Goal: Task Accomplishment & Management: Use online tool/utility

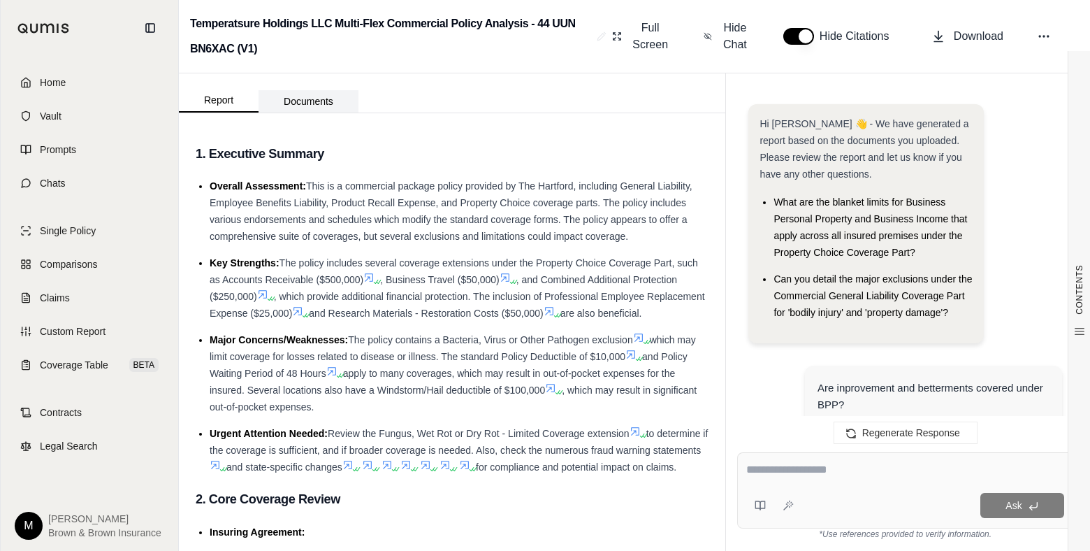
scroll to position [1202, 0]
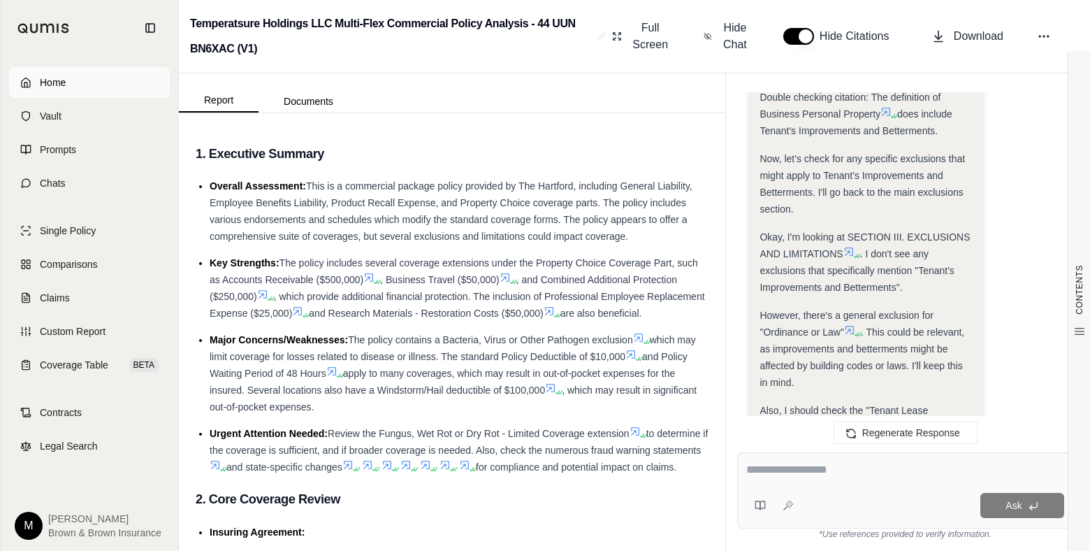
click at [49, 80] on span "Home" at bounding box center [53, 82] width 26 height 14
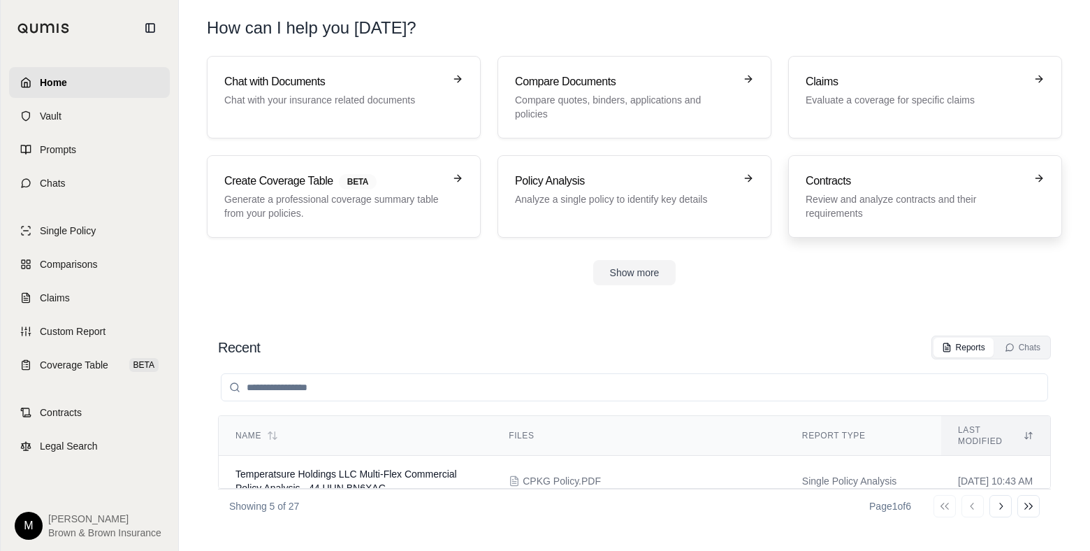
click at [895, 192] on p "Review and analyze contracts and their requirements" at bounding box center [915, 206] width 219 height 28
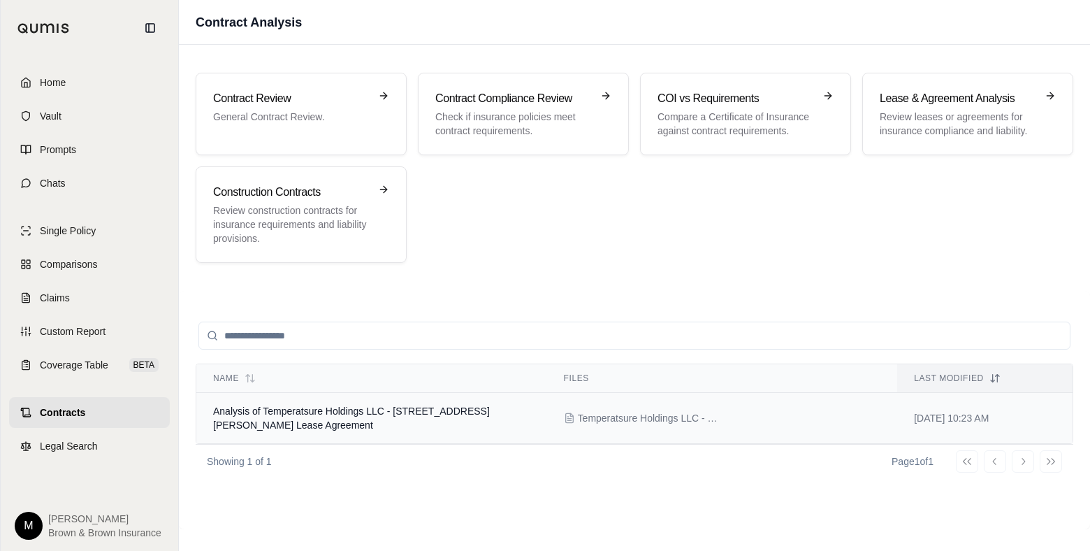
click at [382, 407] on span "Analysis of Temperatsure Holdings LLC - [STREET_ADDRESS][PERSON_NAME] Lease Agr…" at bounding box center [351, 417] width 277 height 25
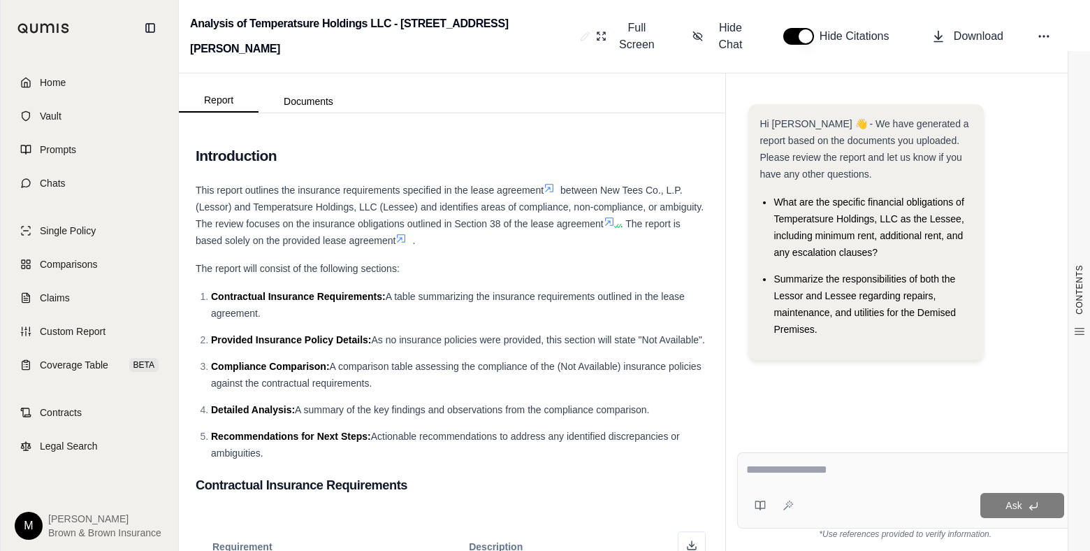
click at [752, 472] on textarea at bounding box center [905, 469] width 318 height 17
type textarea "**********"
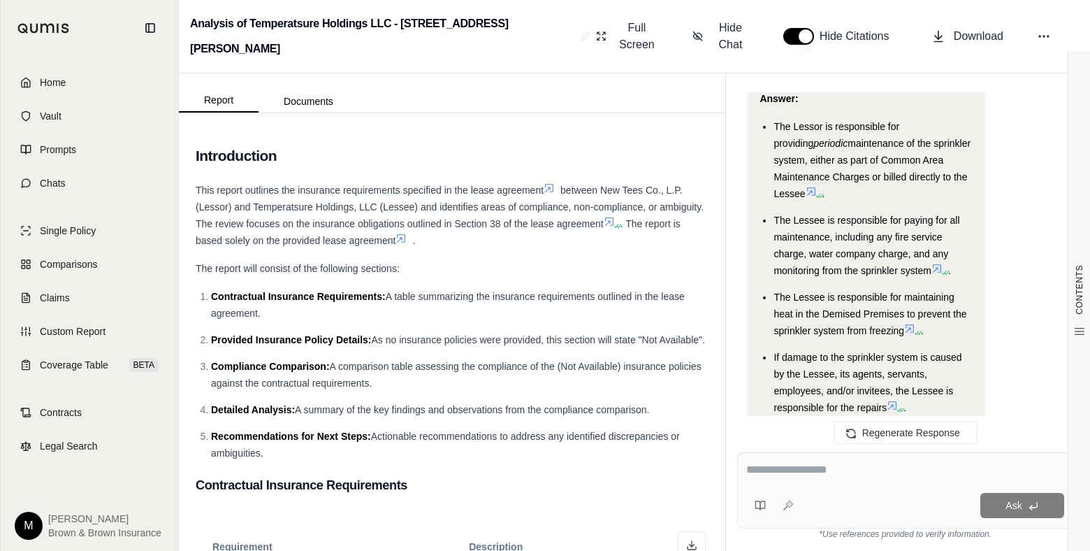
scroll to position [1974, 0]
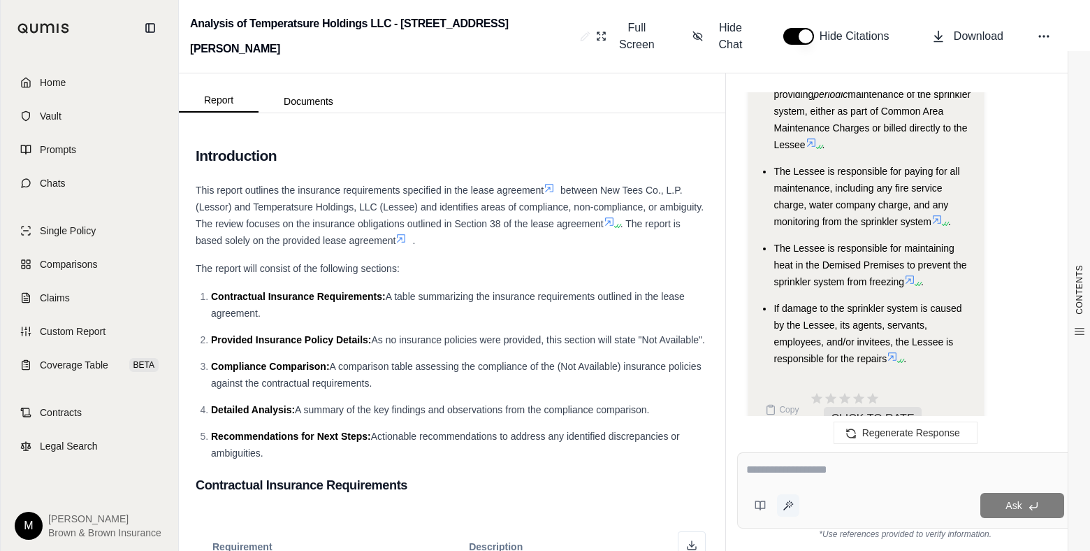
click at [797, 502] on button at bounding box center [788, 505] width 22 height 22
click at [769, 468] on textarea at bounding box center [905, 469] width 318 height 17
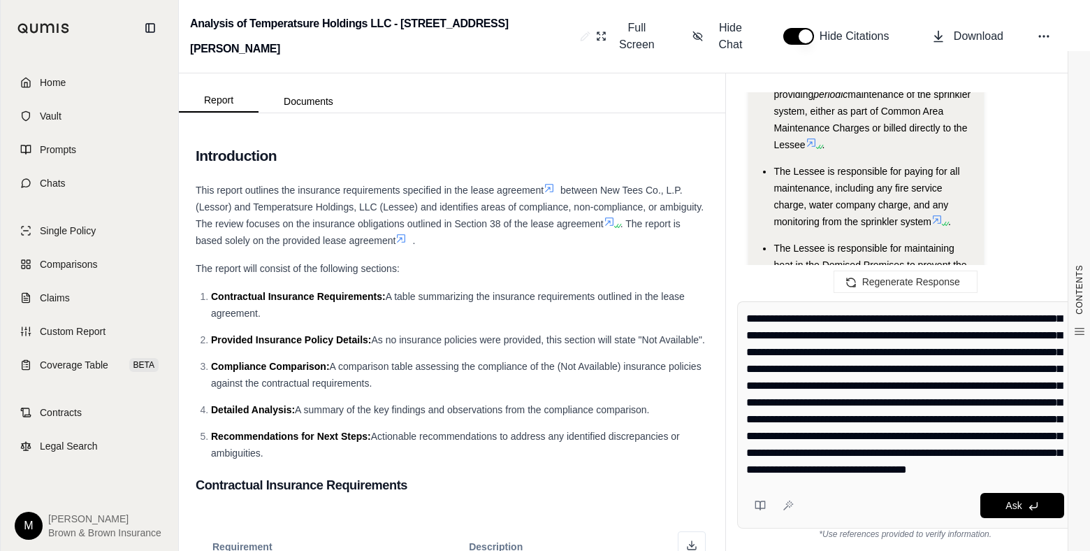
scroll to position [0, 0]
type textarea "**********"
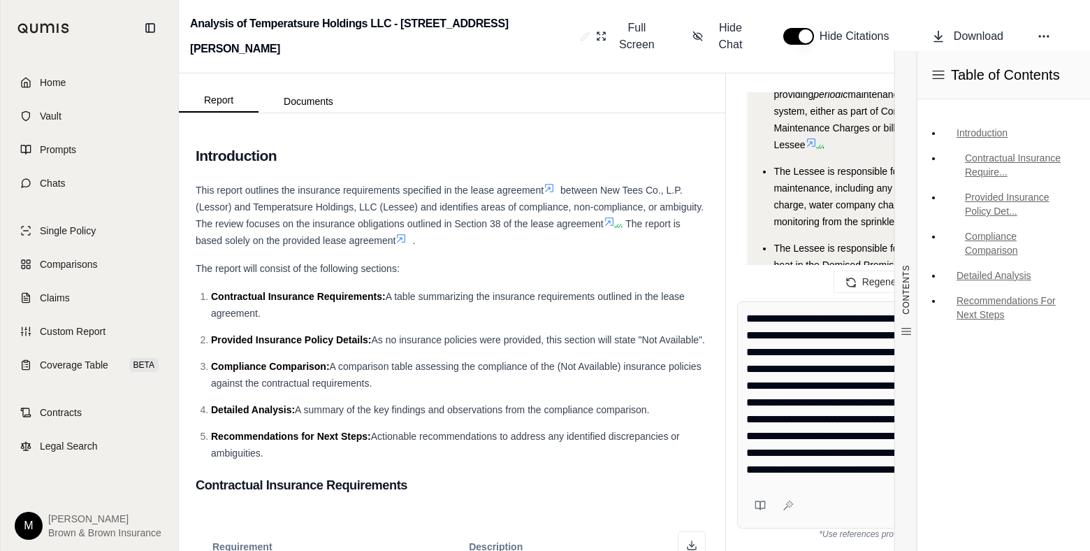
drag, startPoint x: 750, startPoint y: 321, endPoint x: 1069, endPoint y: 488, distance: 360.1
click at [1069, 488] on div "Report Documents CONTENTS Table of Contents Introduction Contractual Insurance …" at bounding box center [634, 311] width 911 height 477
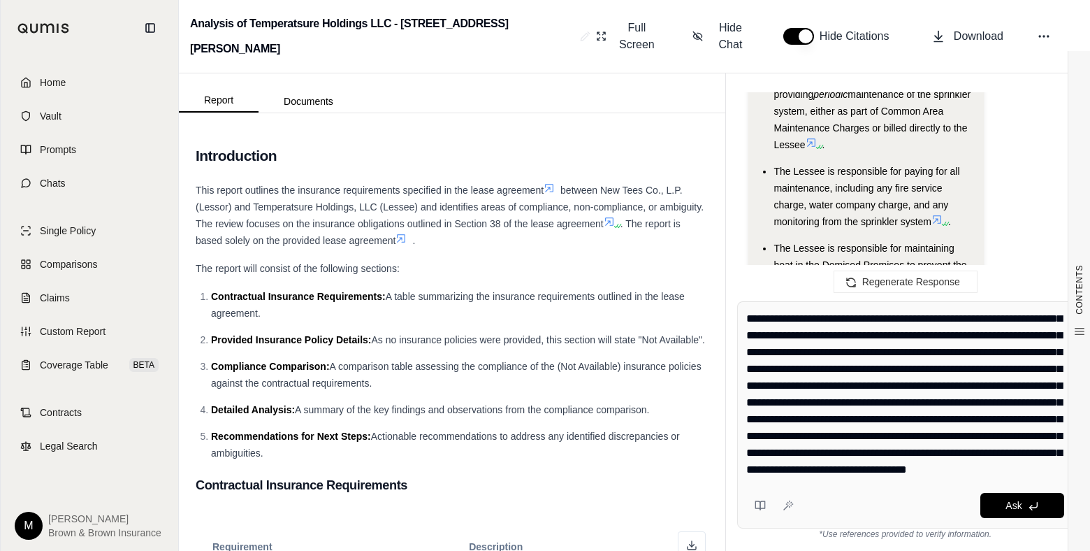
click at [587, 153] on h2 "Introduction" at bounding box center [452, 155] width 513 height 29
drag, startPoint x: 749, startPoint y: 316, endPoint x: 1062, endPoint y: 463, distance: 345.4
click at [1062, 463] on textarea "**********" at bounding box center [905, 394] width 318 height 168
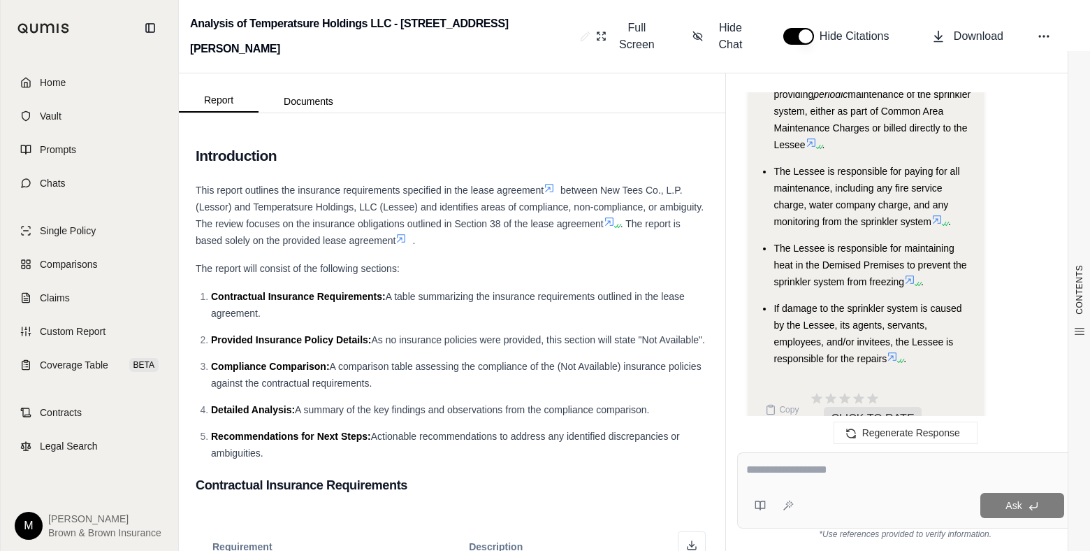
scroll to position [0, 0]
click at [759, 465] on textarea at bounding box center [905, 469] width 318 height 17
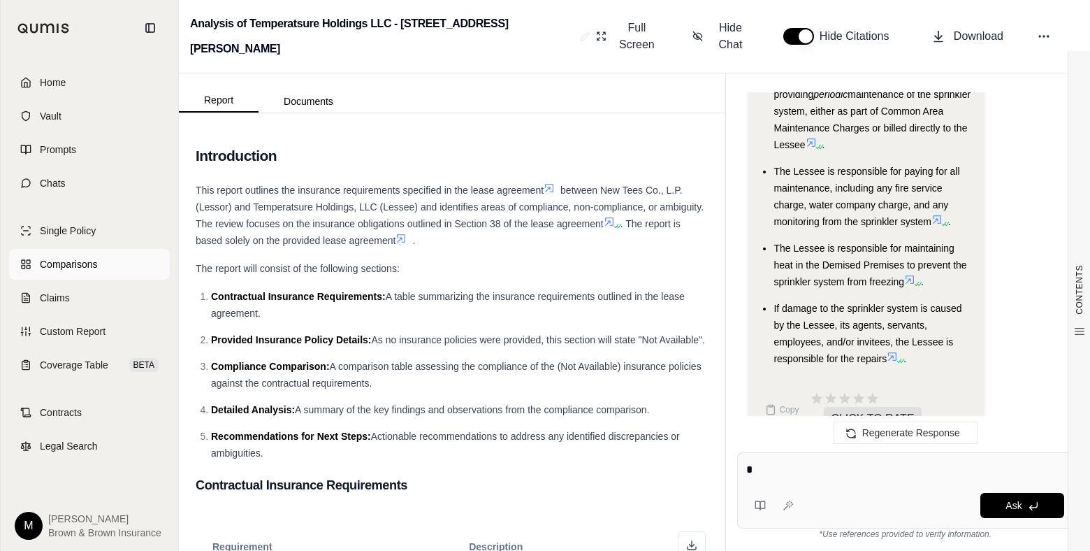
type textarea "*"
